Goal: Information Seeking & Learning: Learn about a topic

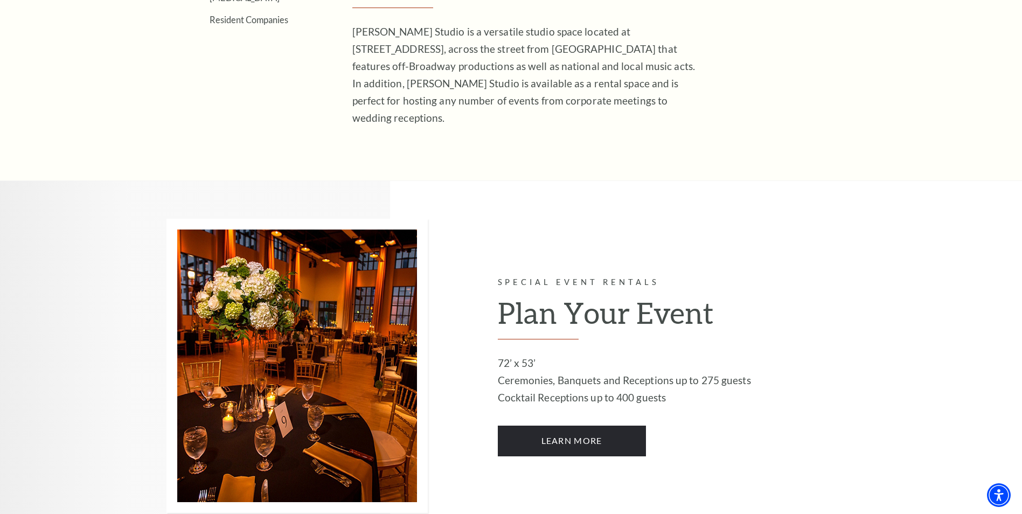
scroll to position [431, 0]
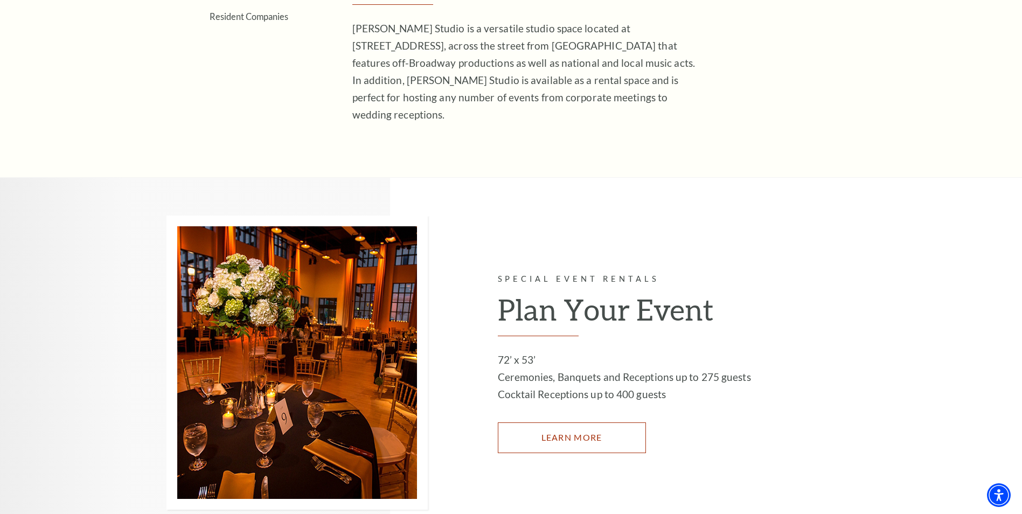
click at [567, 426] on link "LEARN MORE" at bounding box center [572, 437] width 148 height 30
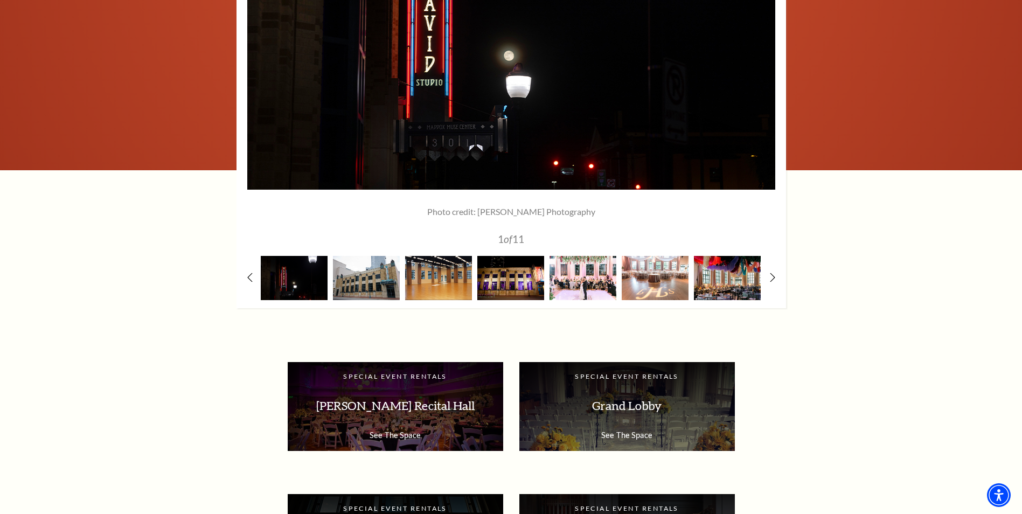
scroll to position [1670, 0]
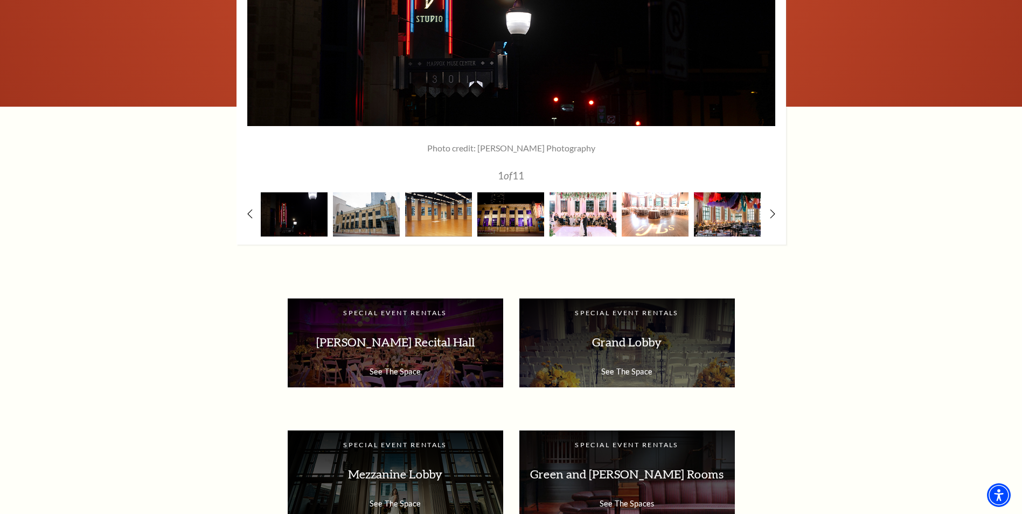
click at [658, 220] on img at bounding box center [655, 214] width 67 height 44
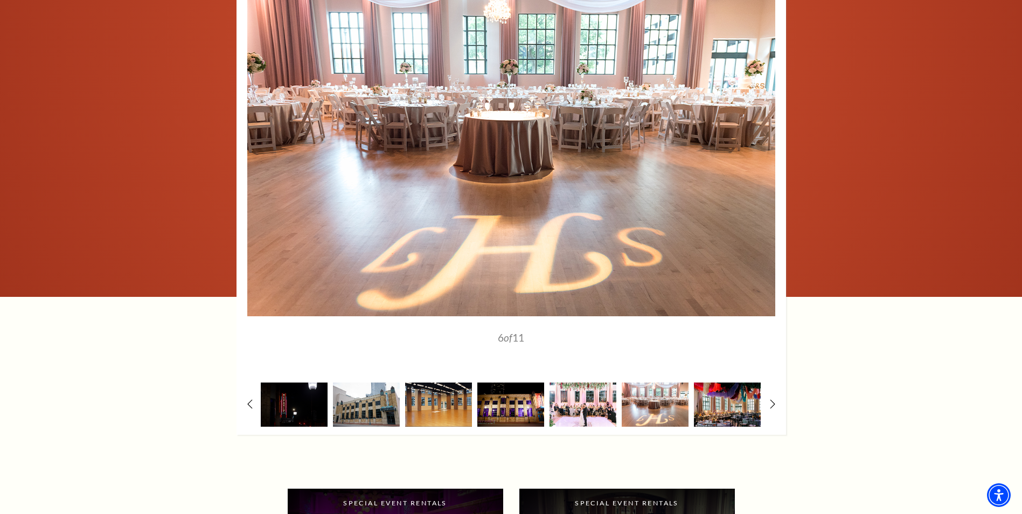
scroll to position [1616, 0]
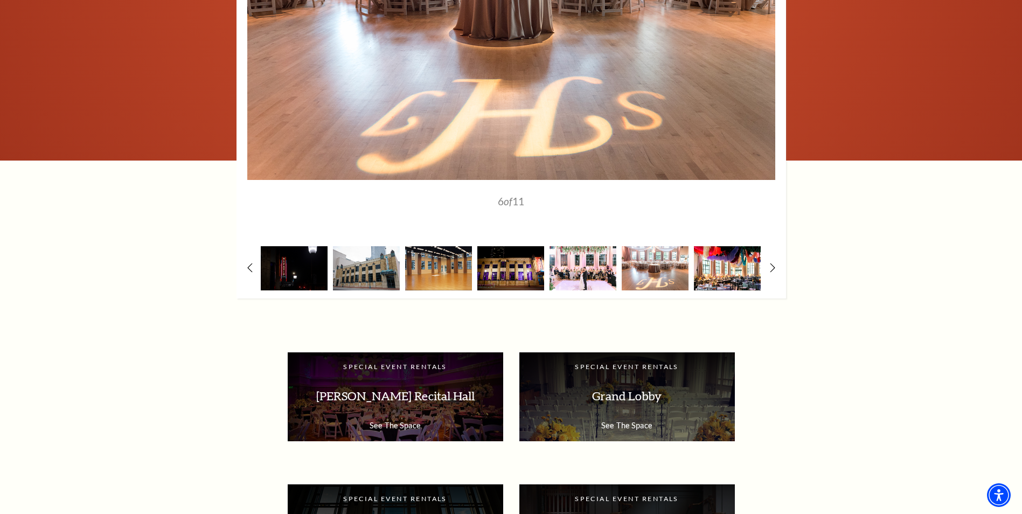
click at [728, 276] on img at bounding box center [727, 268] width 67 height 44
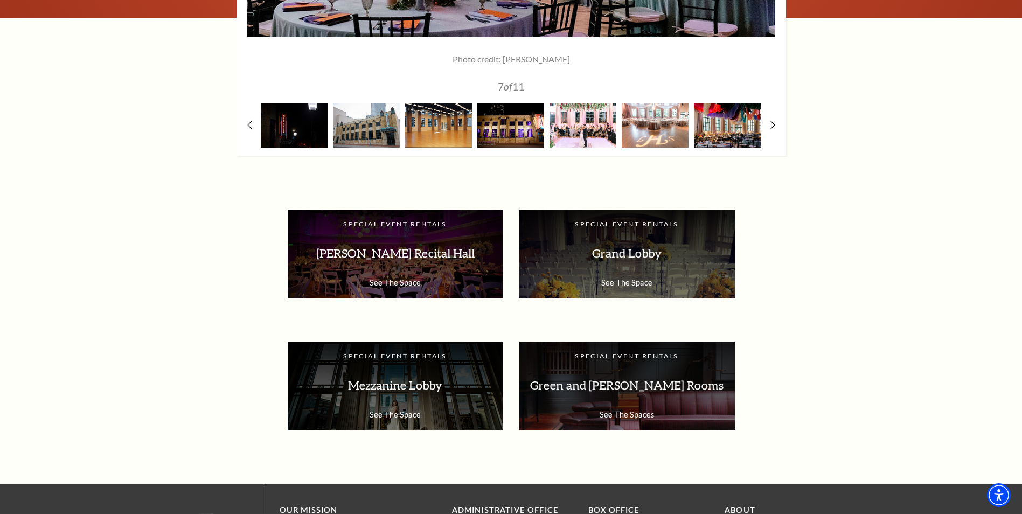
scroll to position [1832, 0]
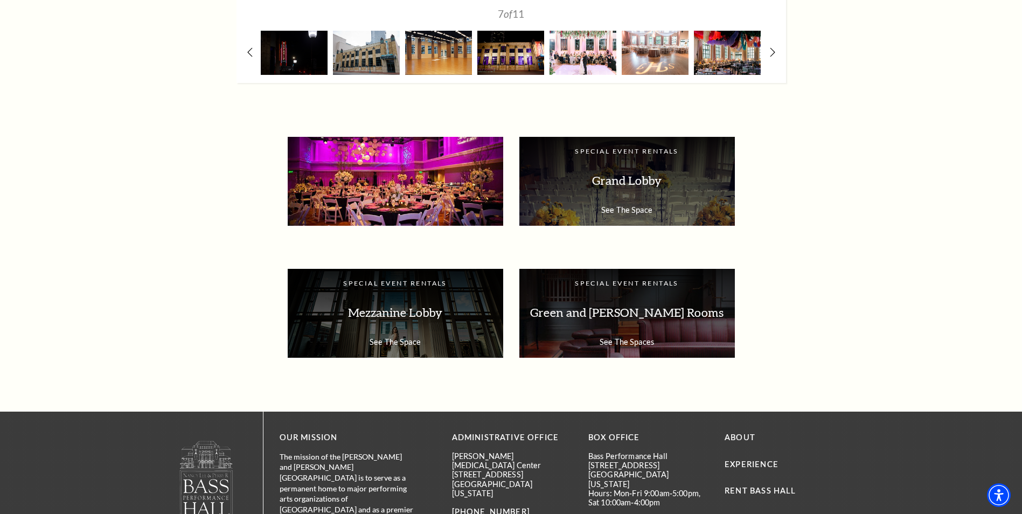
click at [402, 183] on p "Van Cliburn Recital Hall" at bounding box center [395, 181] width 194 height 34
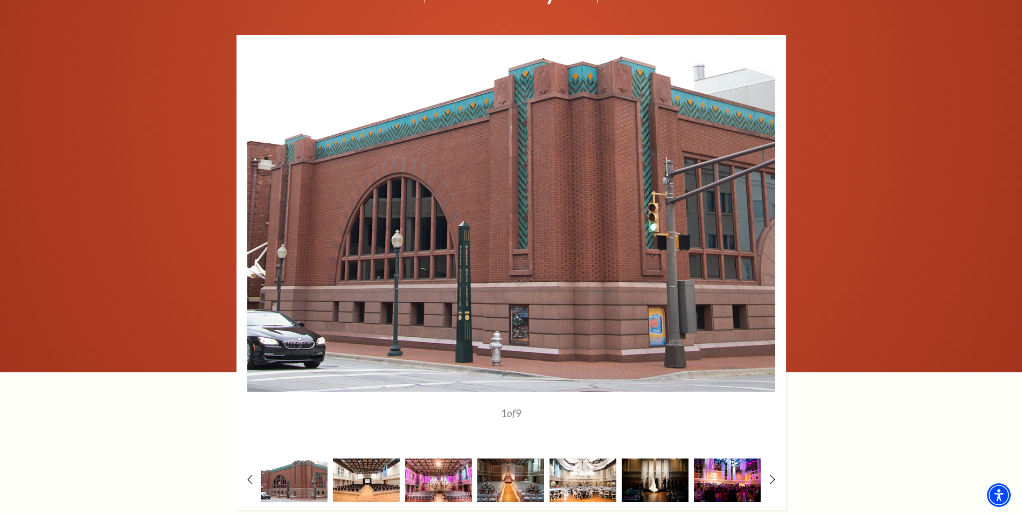
scroll to position [1401, 0]
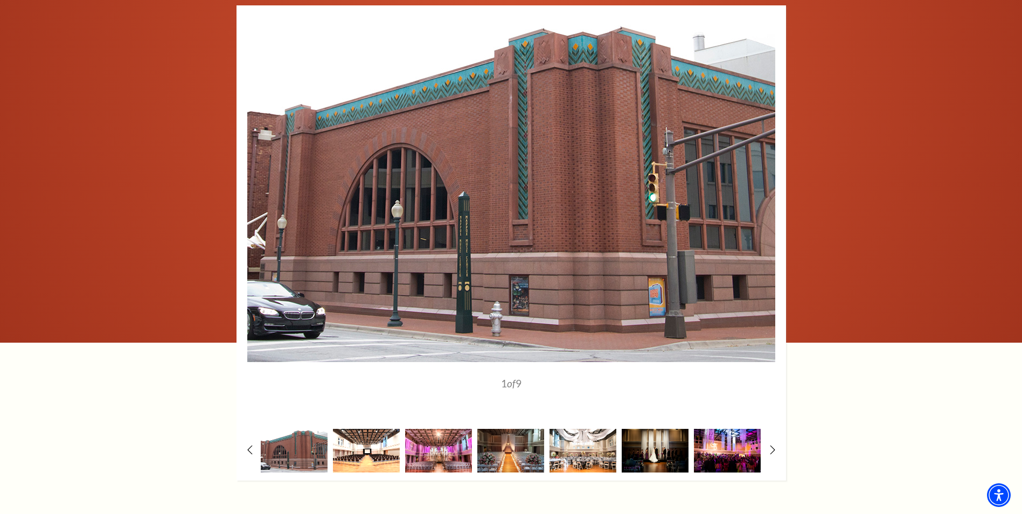
click at [367, 458] on img at bounding box center [366, 451] width 67 height 44
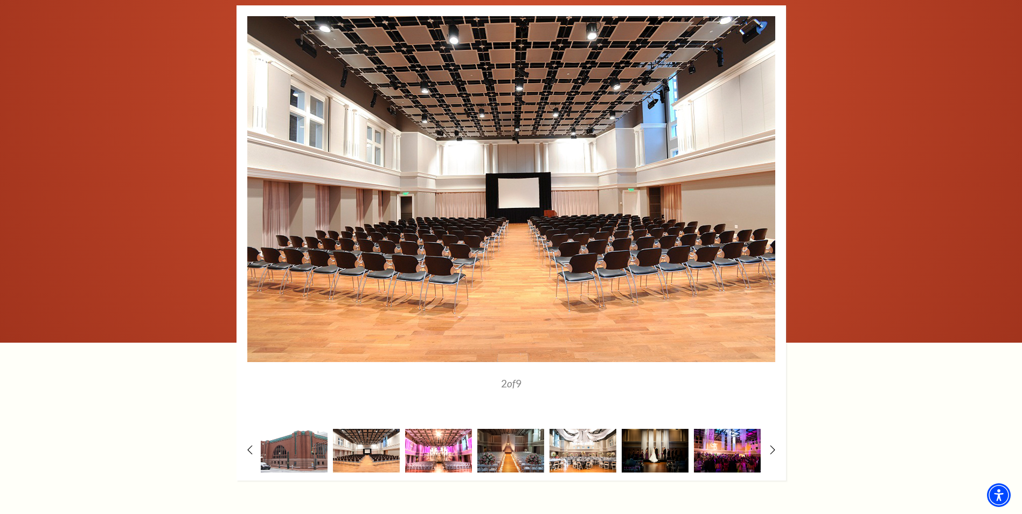
click at [453, 443] on img at bounding box center [438, 451] width 67 height 44
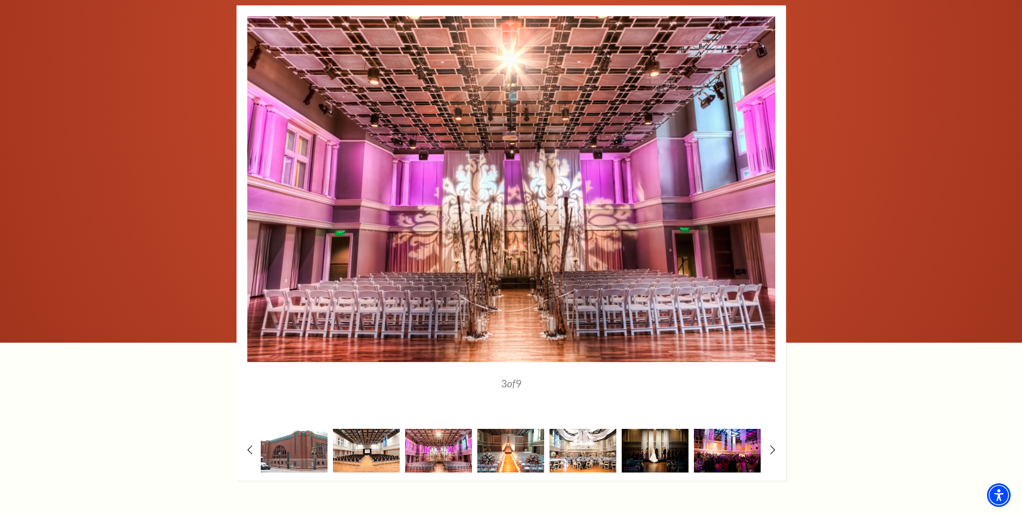
click at [525, 448] on img at bounding box center [510, 451] width 67 height 44
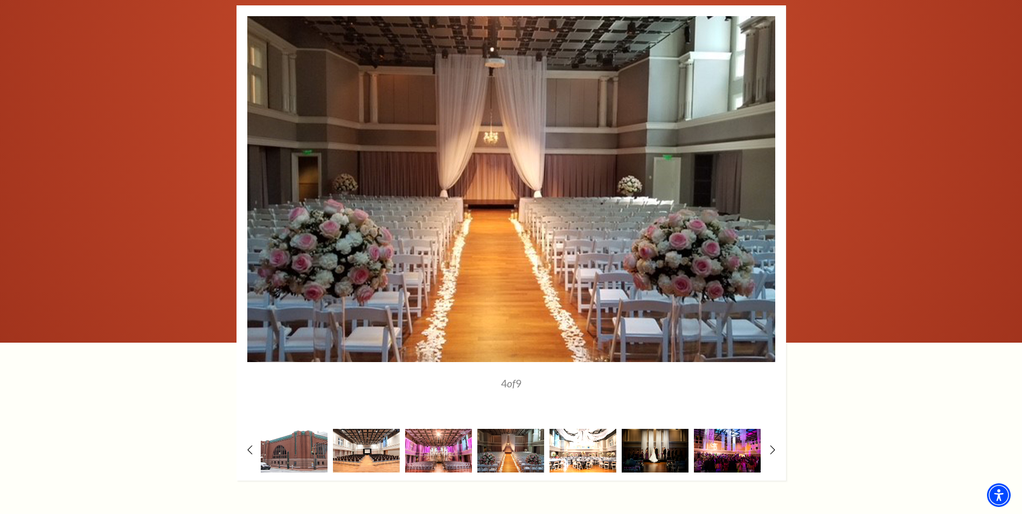
click at [597, 451] on img at bounding box center [582, 451] width 67 height 44
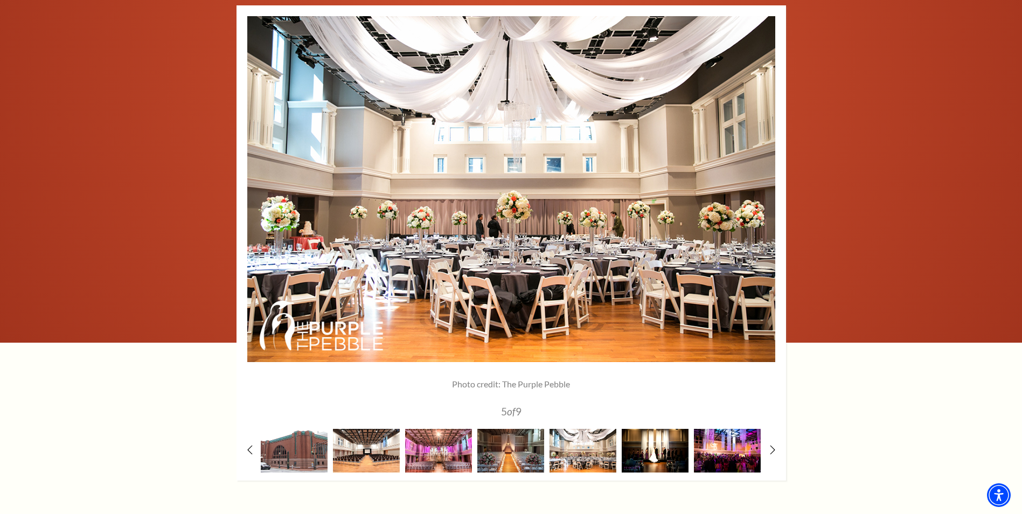
click at [652, 456] on img at bounding box center [655, 451] width 67 height 44
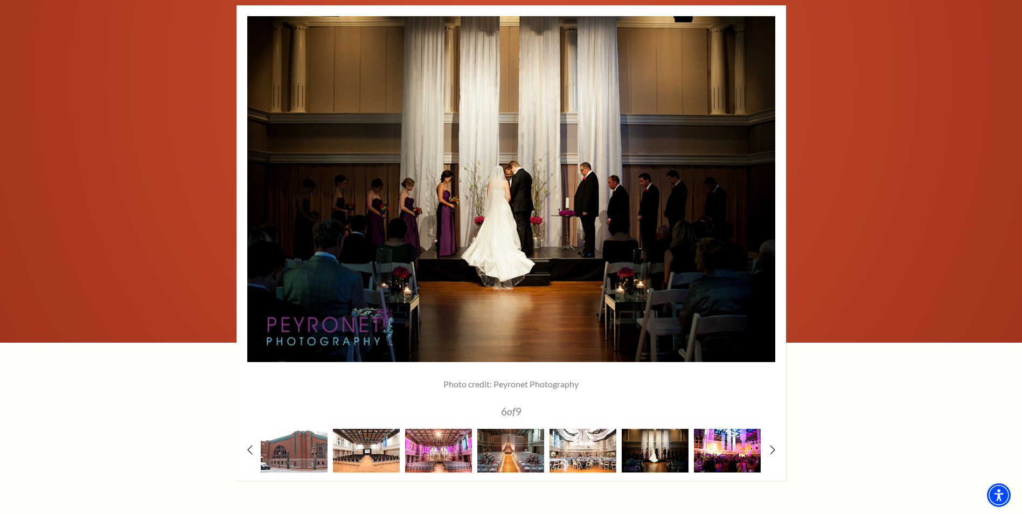
click at [746, 457] on img at bounding box center [727, 451] width 67 height 44
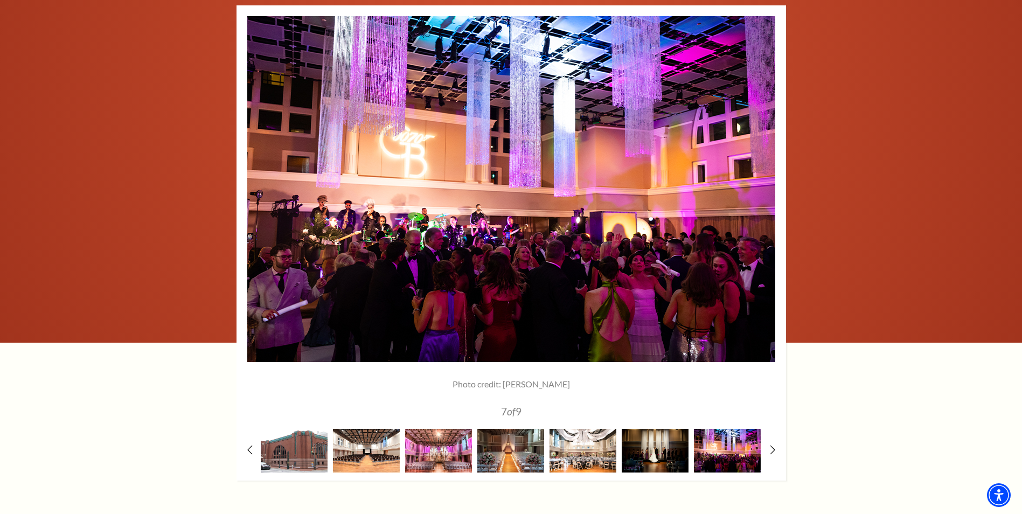
click at [775, 446] on div "1 of 9 2" at bounding box center [510, 242] width 549 height 475
click at [774, 451] on use at bounding box center [772, 449] width 6 height 11
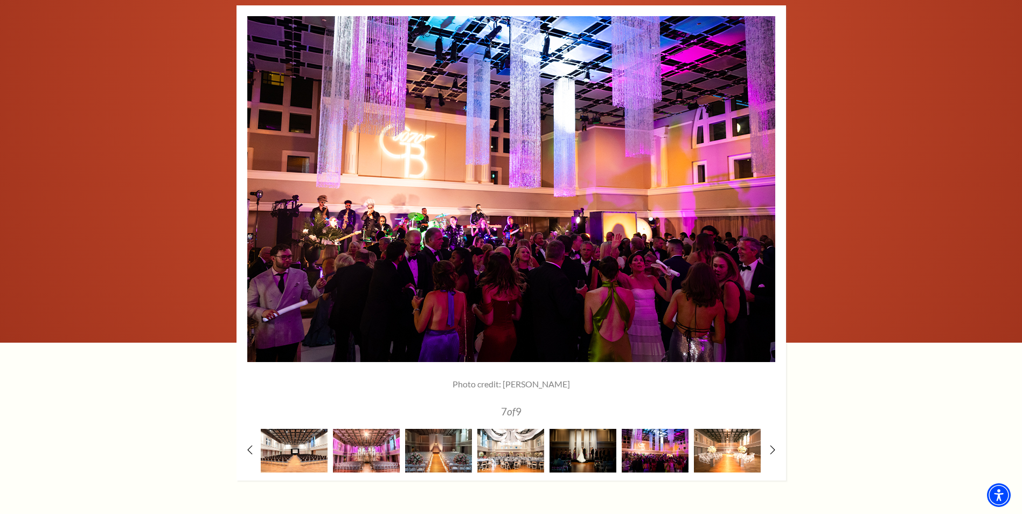
click at [750, 456] on img at bounding box center [727, 451] width 67 height 44
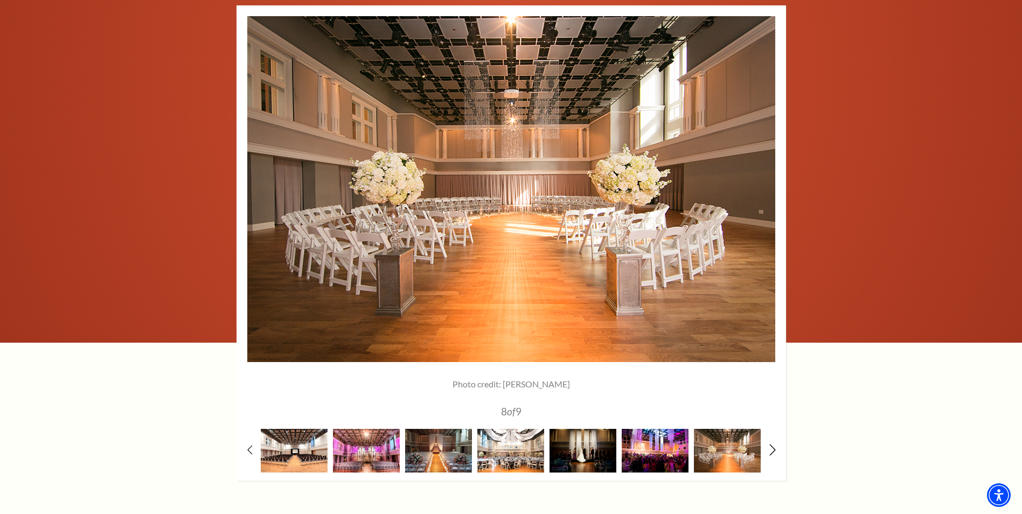
click at [770, 450] on icon at bounding box center [772, 449] width 7 height 11
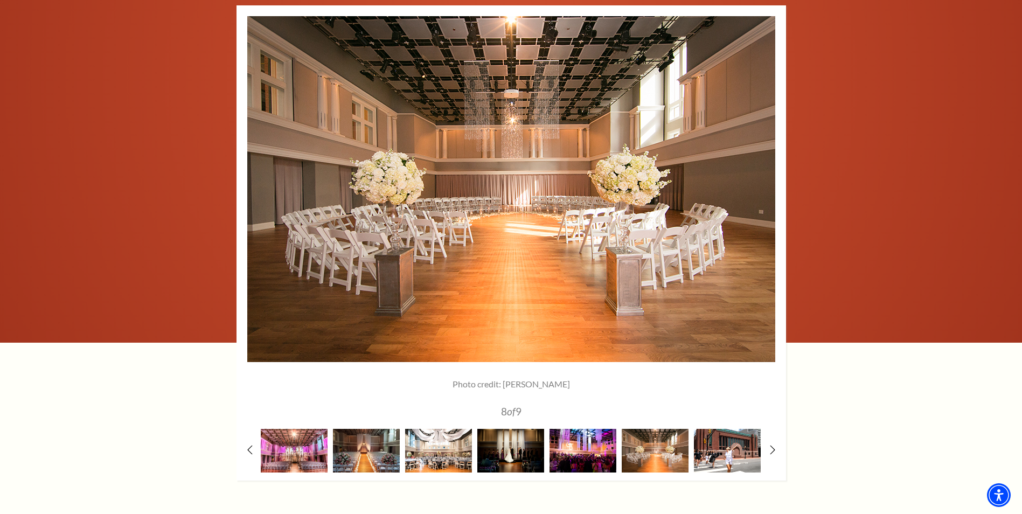
click at [726, 458] on img at bounding box center [727, 451] width 67 height 44
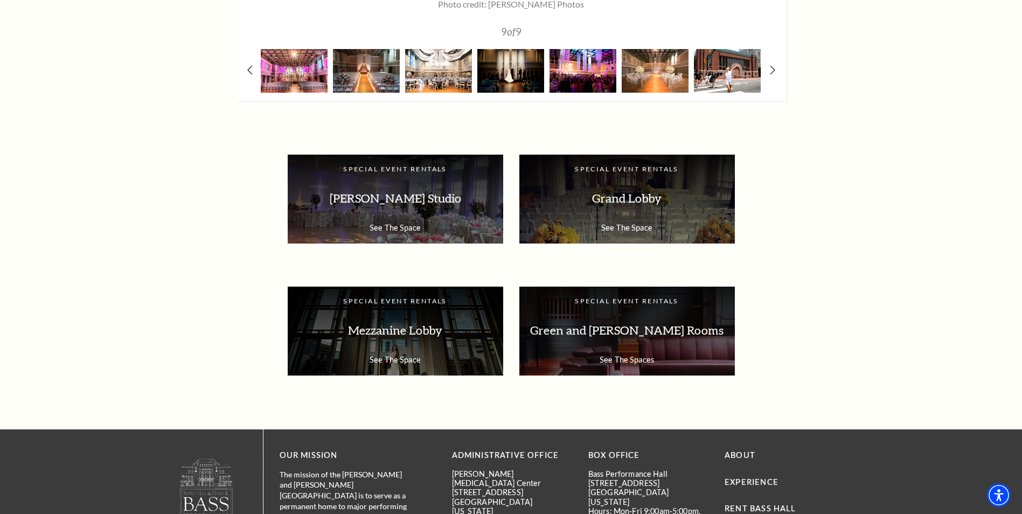
scroll to position [1832, 0]
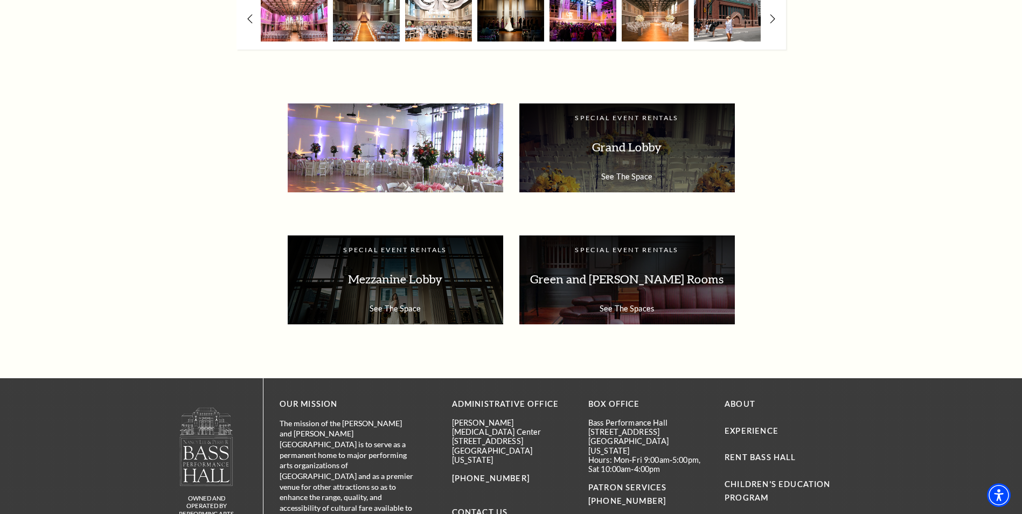
click at [399, 134] on p "[PERSON_NAME] Studio" at bounding box center [395, 147] width 194 height 34
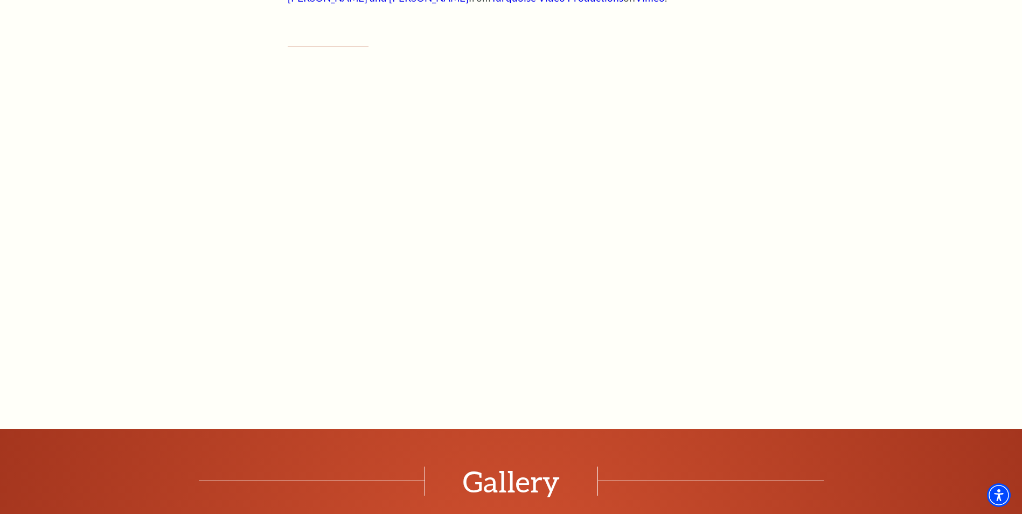
scroll to position [970, 0]
